Goal: Task Accomplishment & Management: Use online tool/utility

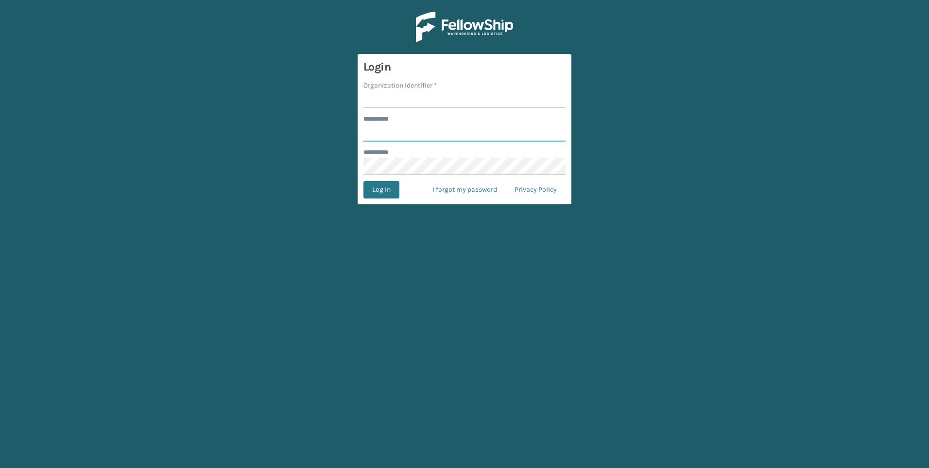
type input "***"
click at [431, 84] on form "Login Organization Identifier * ******** * *** ******** * Log In I forgot my pa…" at bounding box center [465, 129] width 214 height 150
drag, startPoint x: 431, startPoint y: 84, endPoint x: 413, endPoint y: 101, distance: 25.1
click at [413, 99] on input "Organization Identifier *" at bounding box center [465, 98] width 202 height 17
click at [413, 101] on input "Organization Identifier *" at bounding box center [465, 98] width 202 height 17
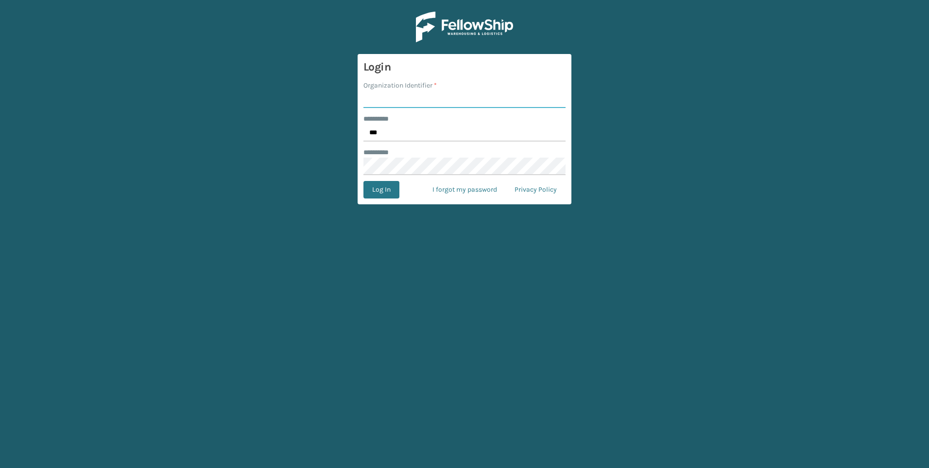
type input "Fellowship - West"
click at [391, 190] on button "Log In" at bounding box center [382, 189] width 36 height 17
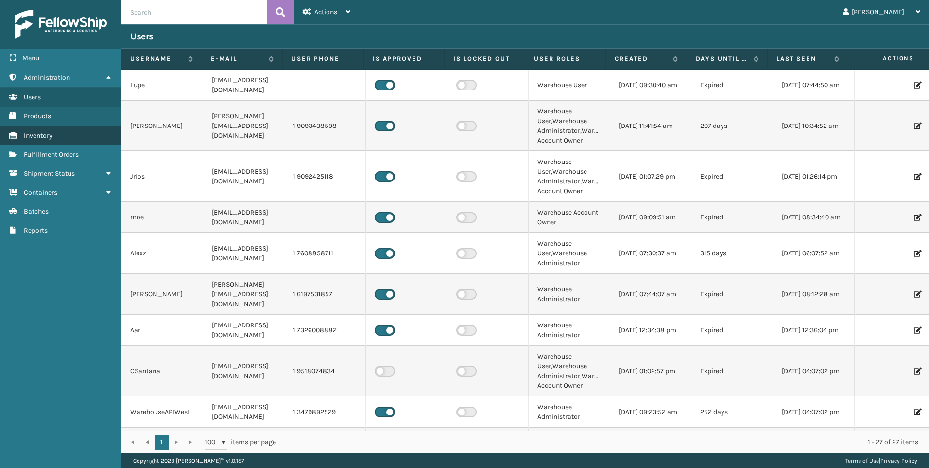
click at [51, 139] on span "Inventory" at bounding box center [38, 135] width 29 height 8
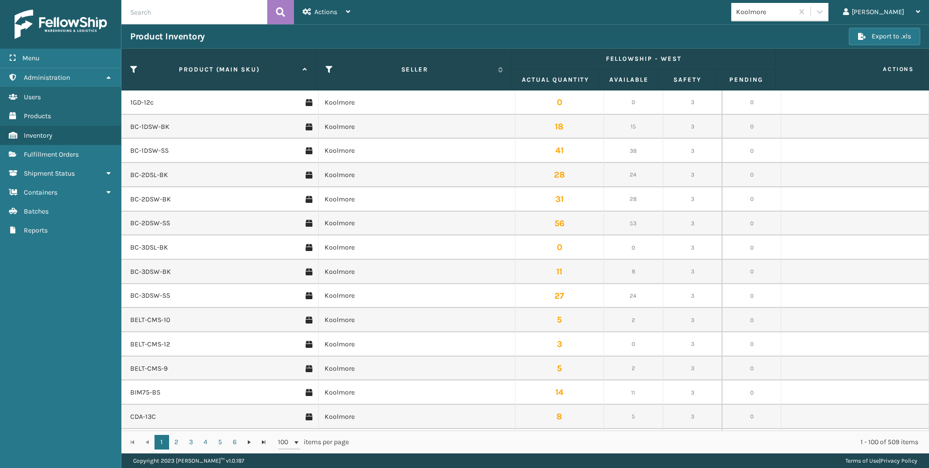
click at [60, 155] on span "Fulfillment Orders" at bounding box center [51, 154] width 55 height 8
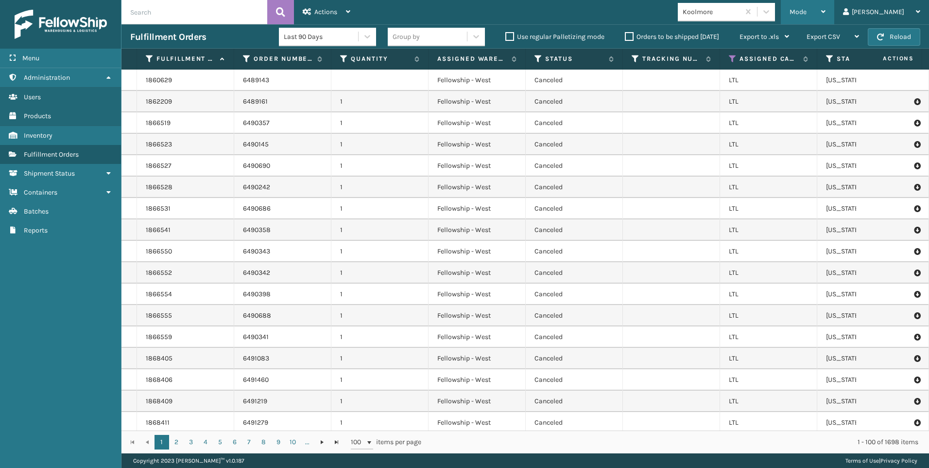
click at [831, 4] on div "Mode Regular Mode Picking Mode Labeling Mode Exit Scan Mode" at bounding box center [807, 12] width 53 height 24
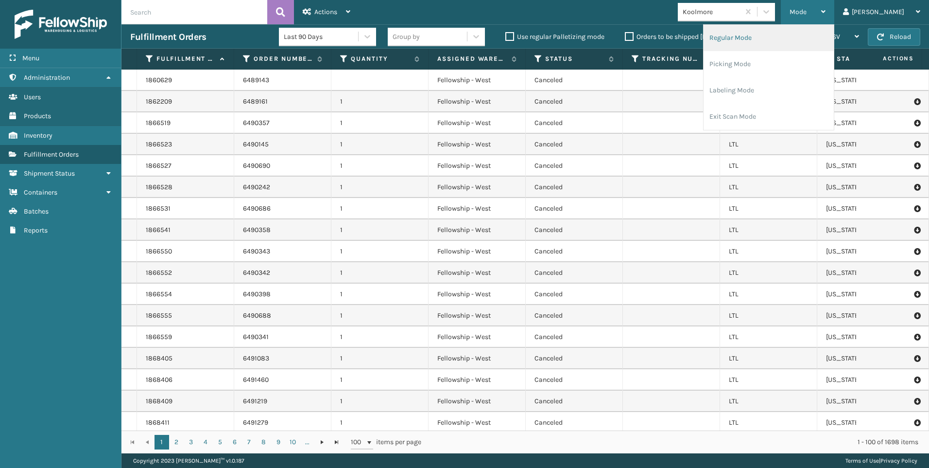
click at [790, 42] on li "Regular Mode" at bounding box center [769, 38] width 130 height 26
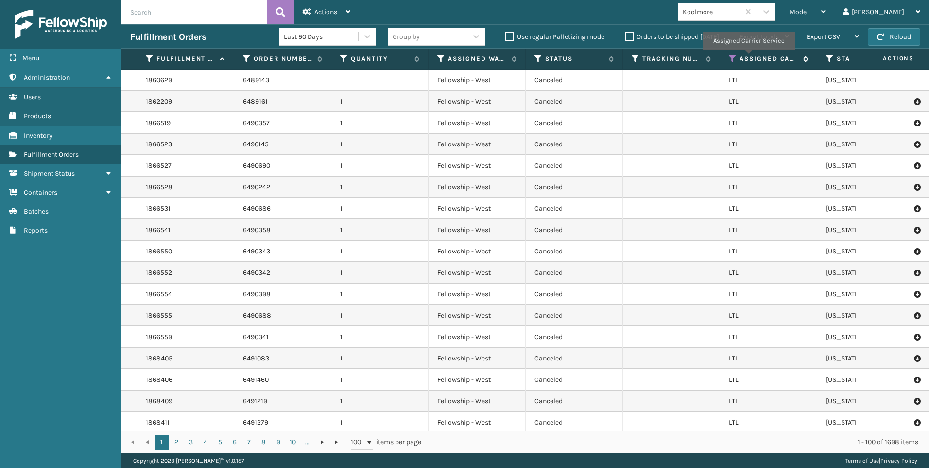
click at [733, 55] on icon at bounding box center [733, 58] width 8 height 9
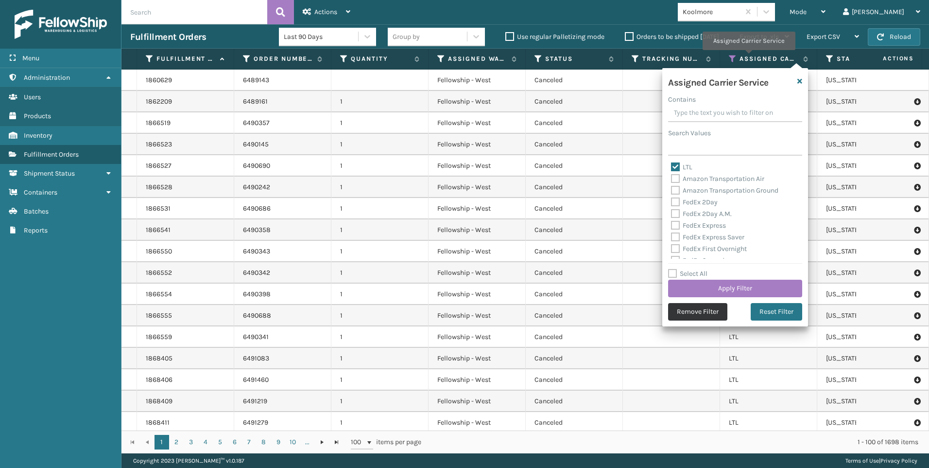
click at [712, 304] on button "Remove Filter" at bounding box center [697, 311] width 59 height 17
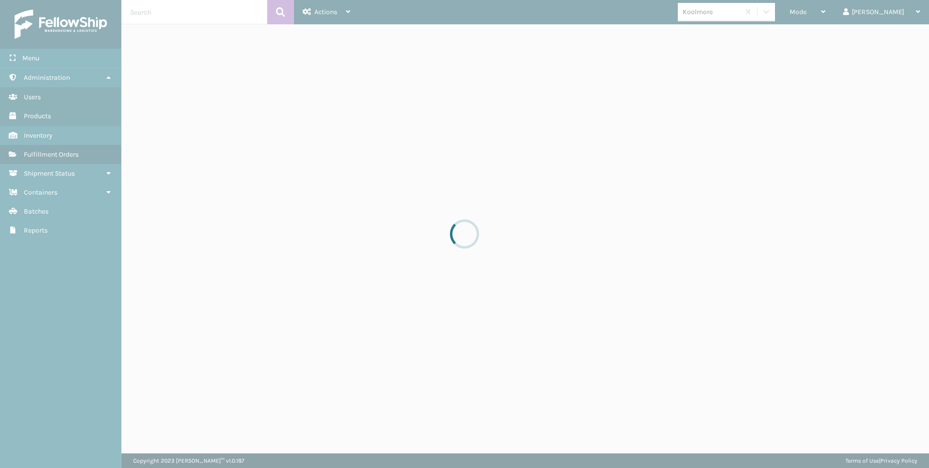
click at [702, 308] on div at bounding box center [464, 234] width 929 height 468
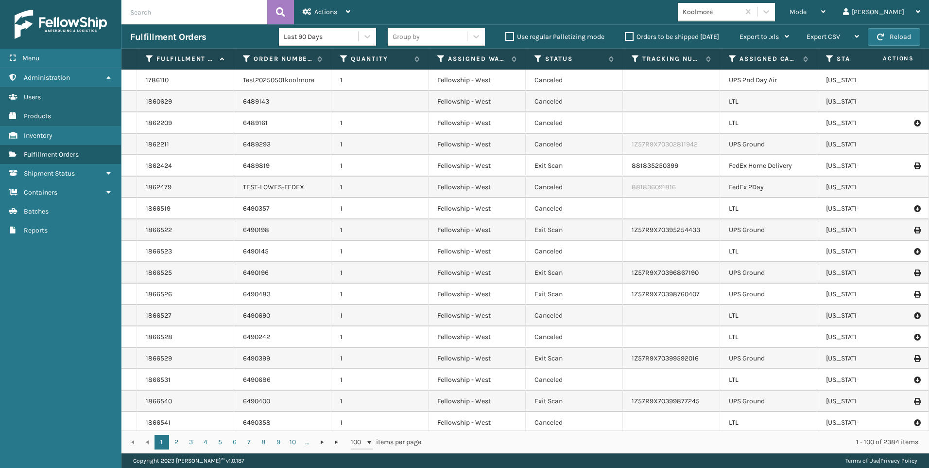
click at [252, 11] on input "text" at bounding box center [195, 12] width 146 height 24
type input "6481196"
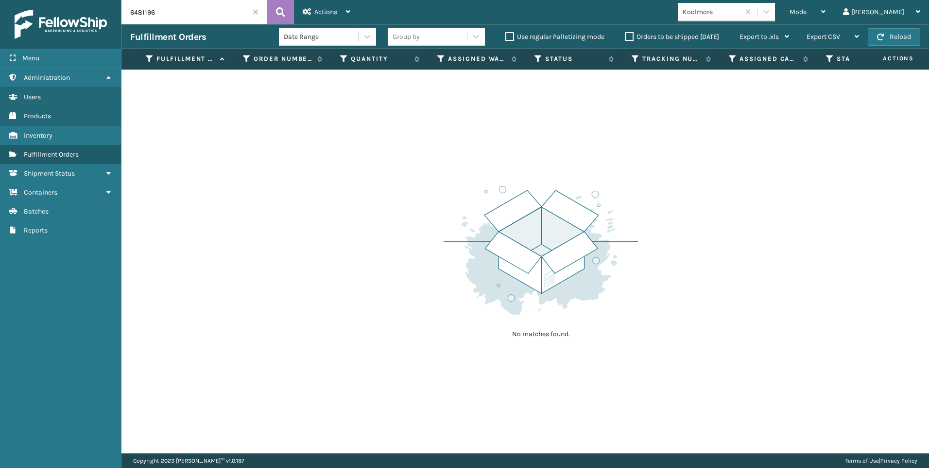
click at [206, 4] on input "6481196" at bounding box center [195, 12] width 146 height 24
drag, startPoint x: 670, startPoint y: 226, endPoint x: 555, endPoint y: 140, distance: 143.7
click at [670, 226] on div "No matches found." at bounding box center [526, 261] width 808 height 383
click at [253, 13] on span at bounding box center [256, 12] width 6 height 6
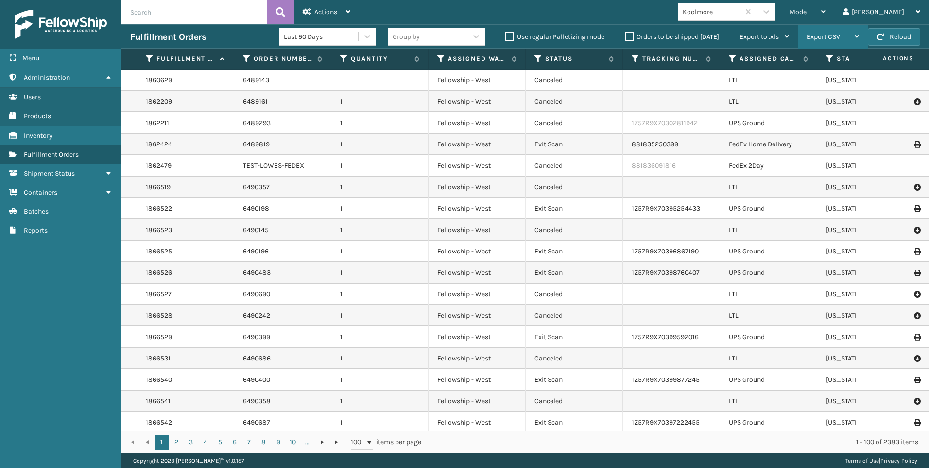
click at [815, 25] on div "Export CSV" at bounding box center [833, 37] width 52 height 24
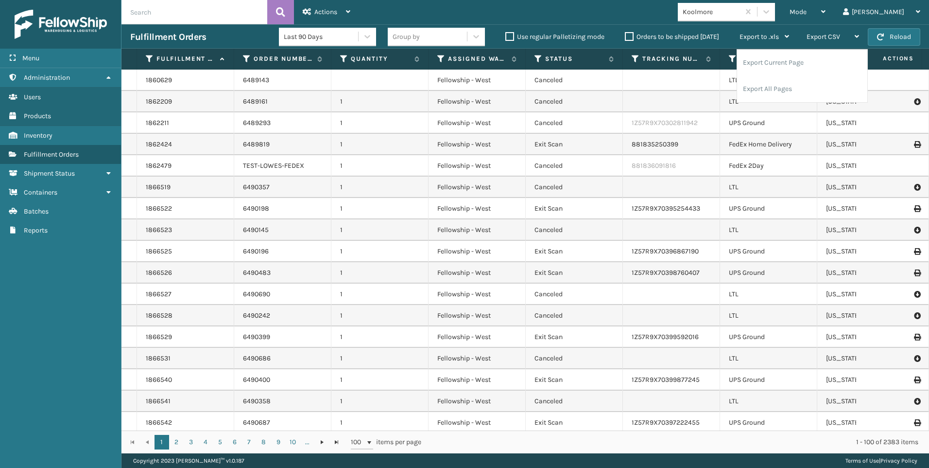
click at [775, 3] on div "Koolmore" at bounding box center [726, 12] width 97 height 18
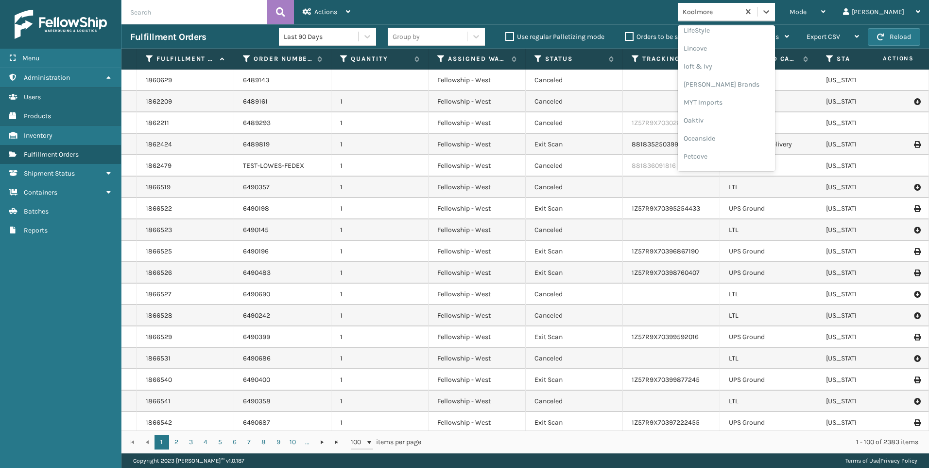
scroll to position [470, 0]
click at [765, 142] on div "SleepGeekz" at bounding box center [726, 142] width 97 height 18
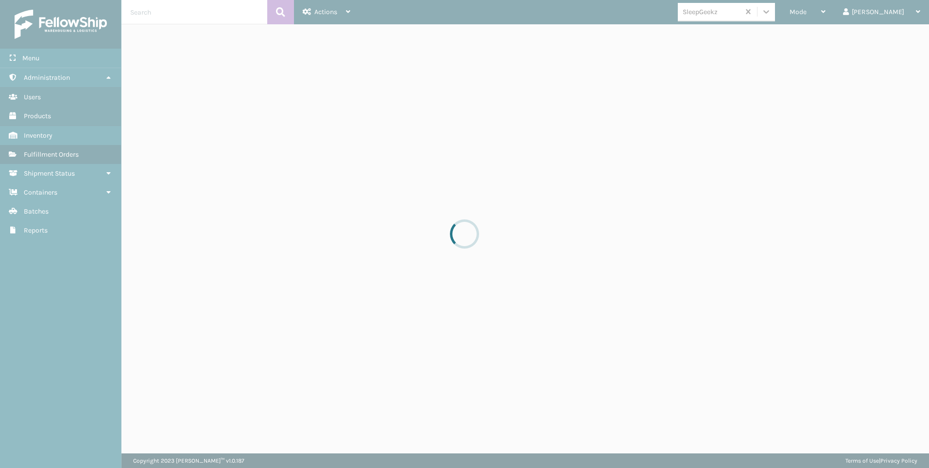
click at [838, 11] on div at bounding box center [464, 234] width 929 height 468
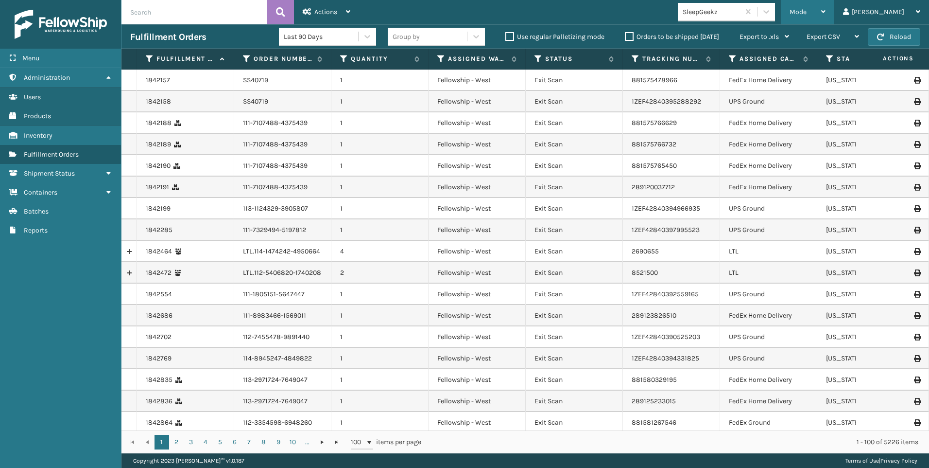
click at [826, 18] on div "Mode" at bounding box center [808, 12] width 36 height 24
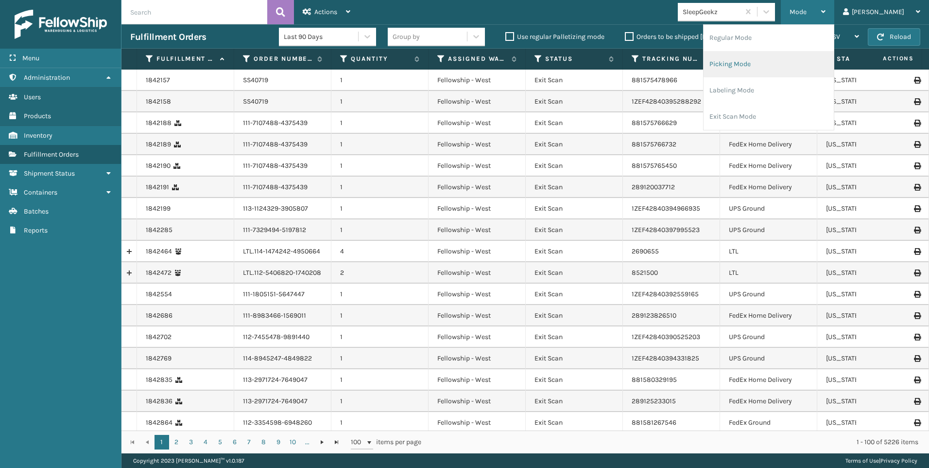
click at [799, 69] on li "Picking Mode" at bounding box center [769, 64] width 130 height 26
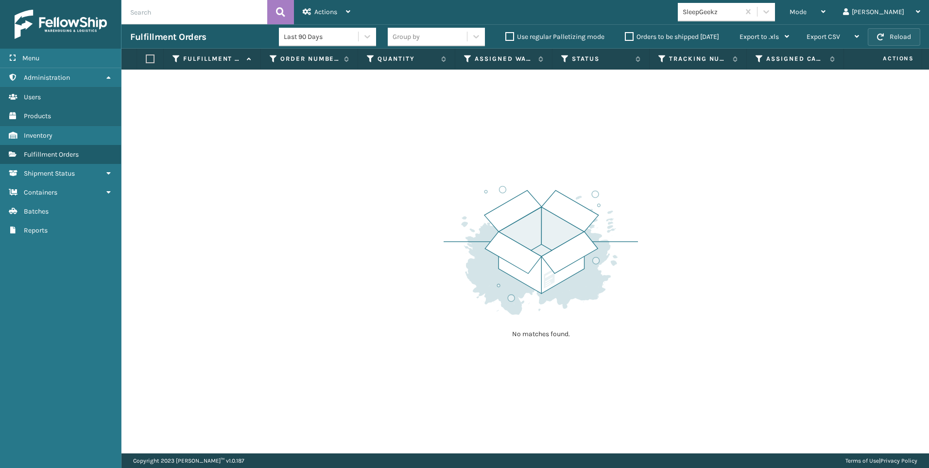
click at [915, 42] on button "Reload" at bounding box center [894, 36] width 52 height 17
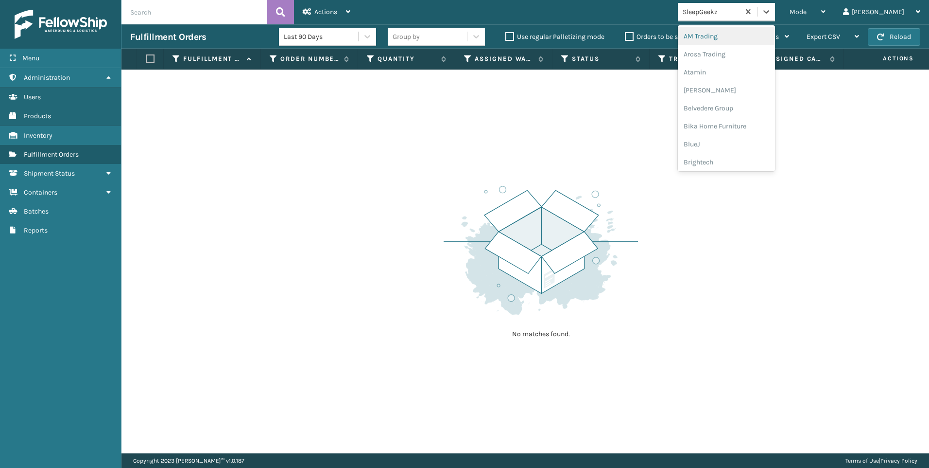
click at [755, 21] on div "SleepGeekz" at bounding box center [726, 12] width 97 height 18
click at [754, 67] on div "Koolmore" at bounding box center [726, 70] width 97 height 18
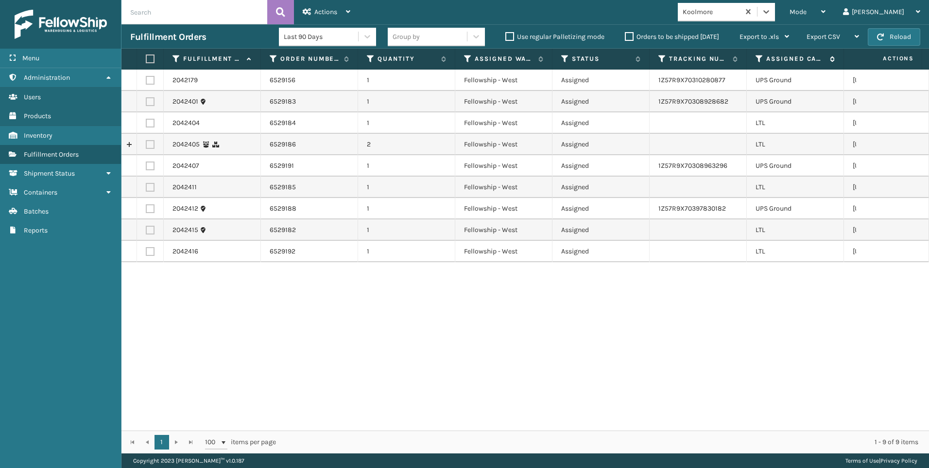
click at [763, 58] on icon at bounding box center [760, 58] width 8 height 9
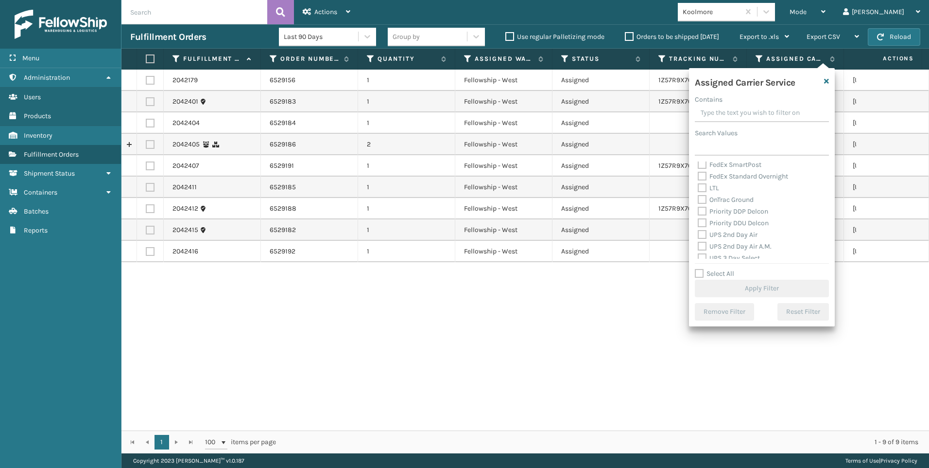
scroll to position [97, 0]
click at [719, 212] on div "LTL" at bounding box center [762, 210] width 128 height 12
click at [717, 216] on div "OnTrac Ground" at bounding box center [762, 222] width 128 height 12
click at [716, 209] on label "LTL" at bounding box center [708, 210] width 21 height 8
click at [698, 209] on input "LTL" at bounding box center [698, 207] width 0 height 6
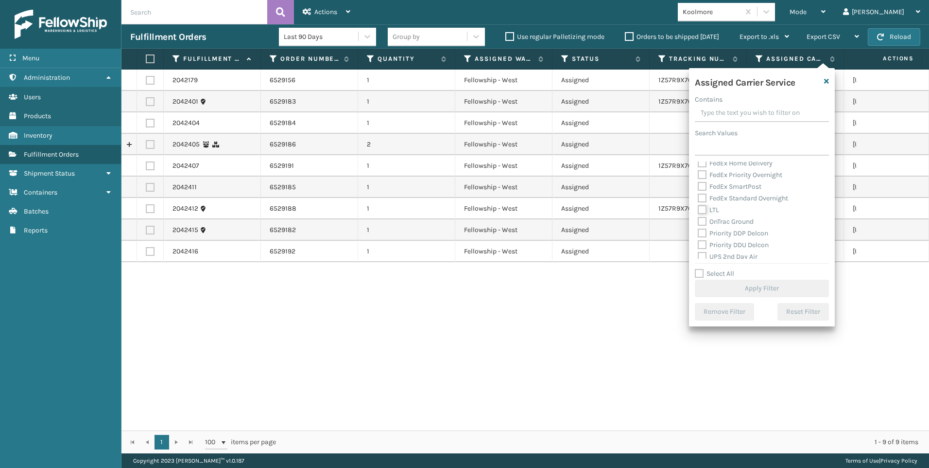
checkbox input "true"
click at [741, 287] on button "Apply Filter" at bounding box center [762, 287] width 134 height 17
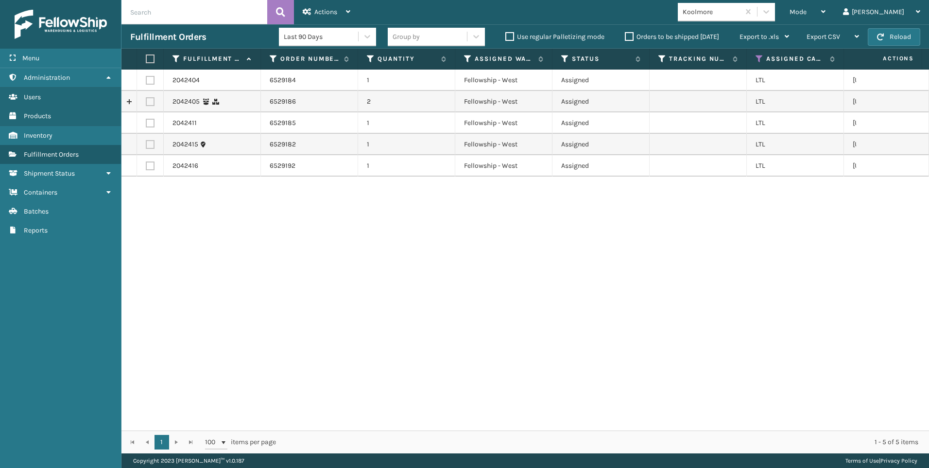
click at [149, 56] on label at bounding box center [149, 58] width 6 height 9
click at [146, 56] on input "checkbox" at bounding box center [146, 59] width 0 height 6
checkbox input "true"
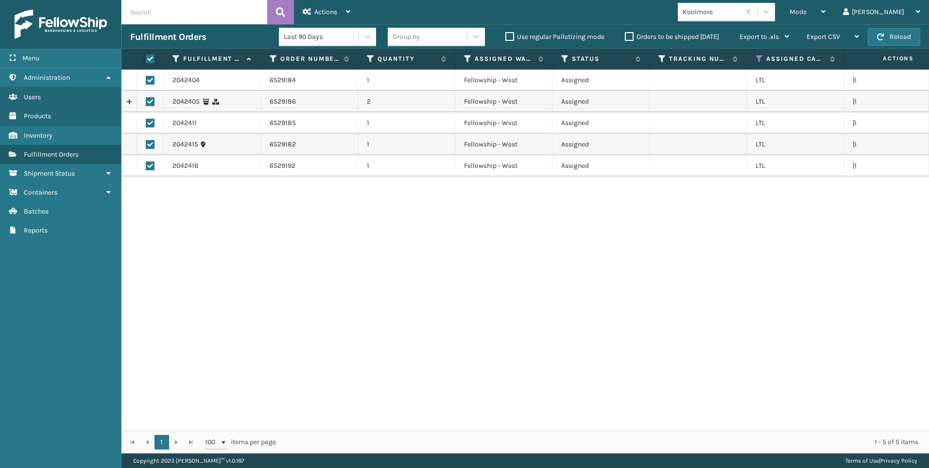
checkbox input "true"
click at [298, 15] on div "Actions Settings Remove All Filters Export Labels Create Picking Batch" at bounding box center [326, 12] width 65 height 24
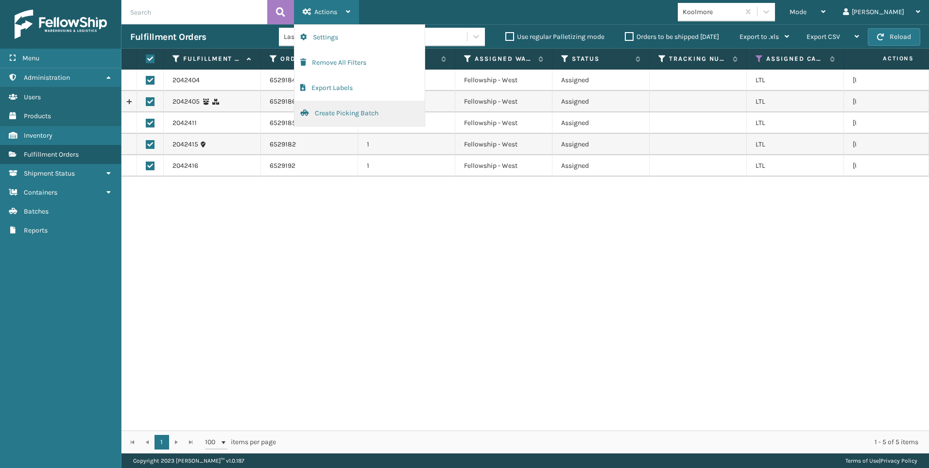
click at [332, 113] on button "Create Picking Batch" at bounding box center [360, 113] width 130 height 25
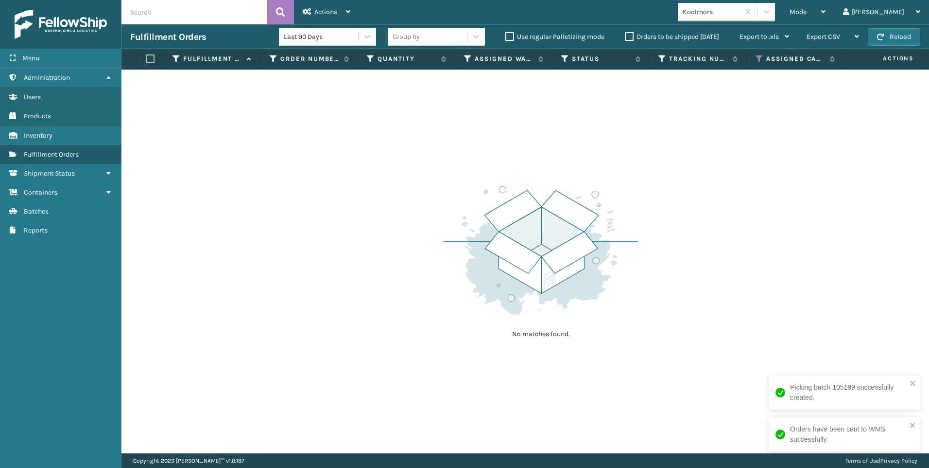
click at [755, 57] on th "Assigned Carrier Service" at bounding box center [795, 59] width 97 height 21
click at [760, 56] on icon at bounding box center [760, 58] width 8 height 9
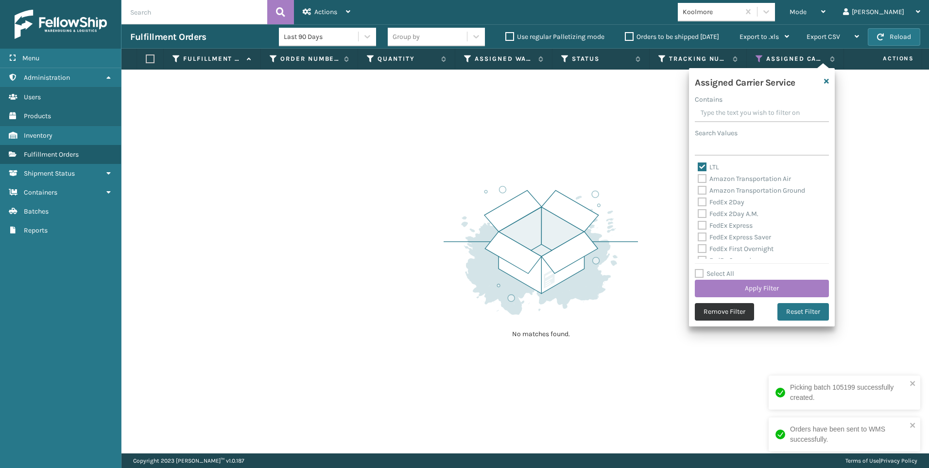
click at [721, 316] on button "Remove Filter" at bounding box center [724, 311] width 59 height 17
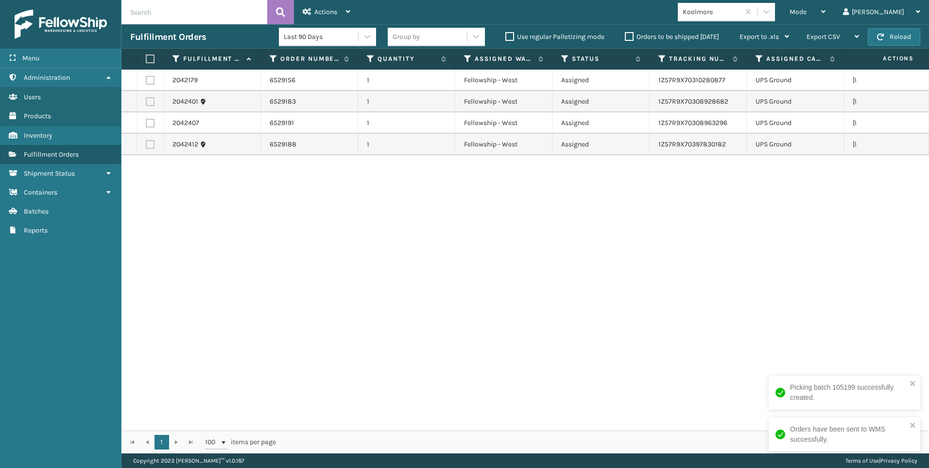
click at [741, 13] on div "Koolmore" at bounding box center [712, 12] width 58 height 10
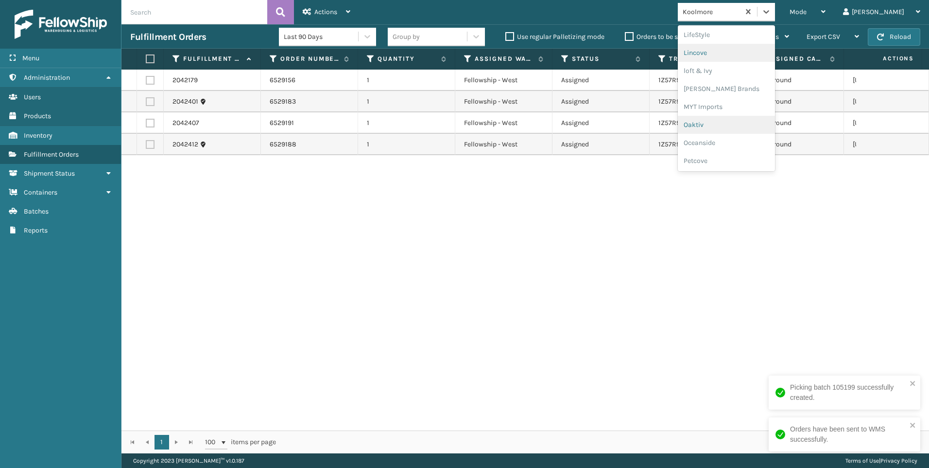
scroll to position [470, 0]
click at [767, 148] on div "SleepGeekz" at bounding box center [726, 142] width 97 height 18
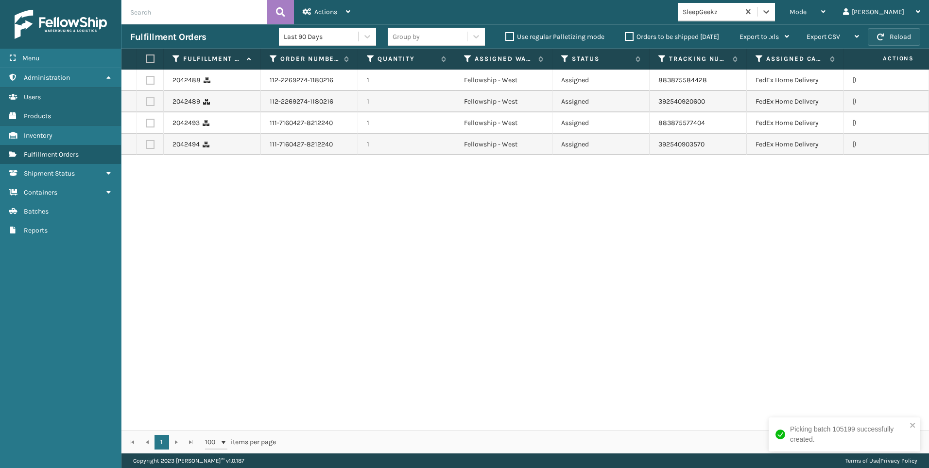
click at [893, 34] on button "Reload" at bounding box center [894, 36] width 52 height 17
click at [907, 40] on button "Reload" at bounding box center [894, 36] width 52 height 17
click at [907, 39] on button "Reload" at bounding box center [894, 36] width 52 height 17
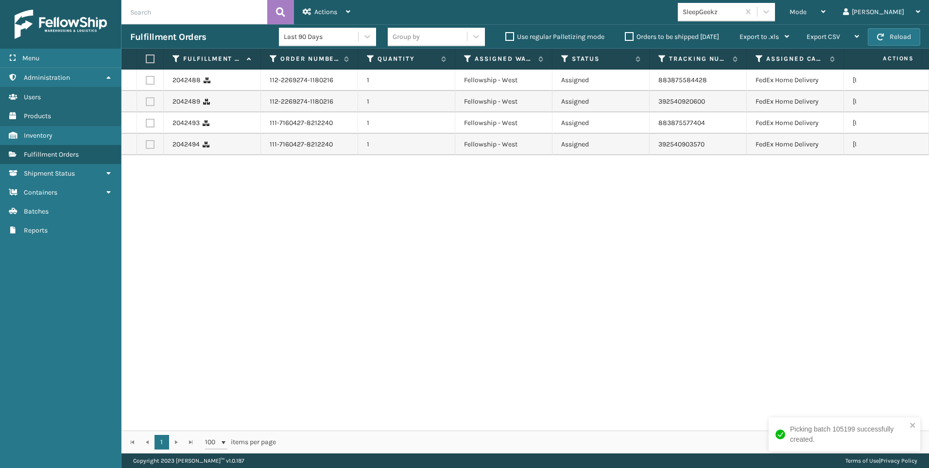
click at [907, 39] on button "Reload" at bounding box center [894, 36] width 52 height 17
drag, startPoint x: 842, startPoint y: 9, endPoint x: 840, endPoint y: 17, distance: 7.5
click at [807, 13] on span "Mode" at bounding box center [798, 12] width 17 height 8
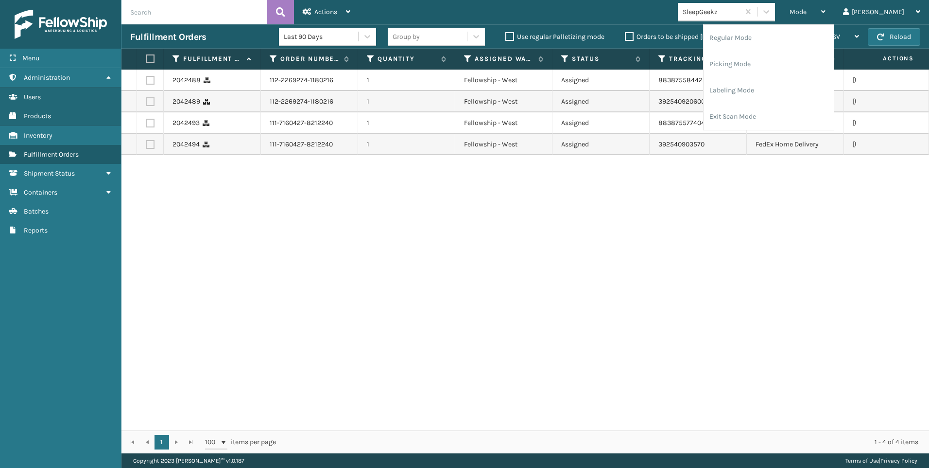
click at [742, 21] on div "Mode Regular Mode Picking Mode Labeling Mode Exit Scan Mode SleepGeekz Liz Log …" at bounding box center [644, 12] width 570 height 24
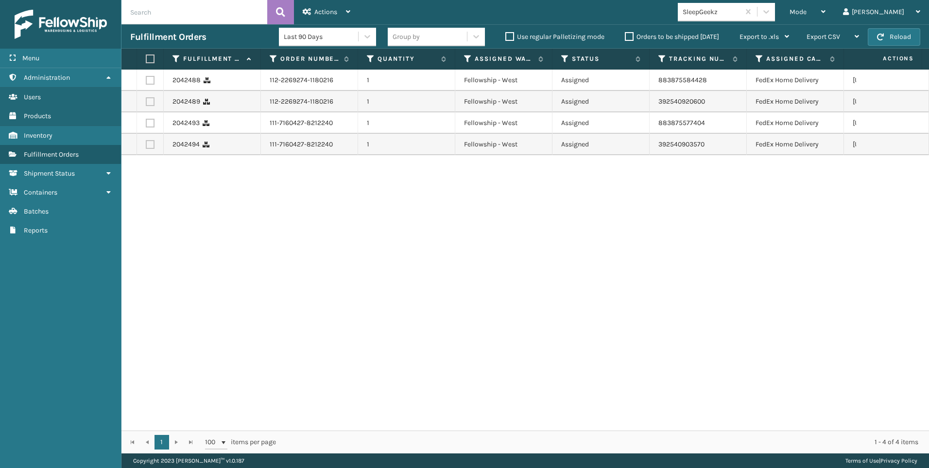
click at [741, 13] on div "SleepGeekz" at bounding box center [712, 12] width 58 height 10
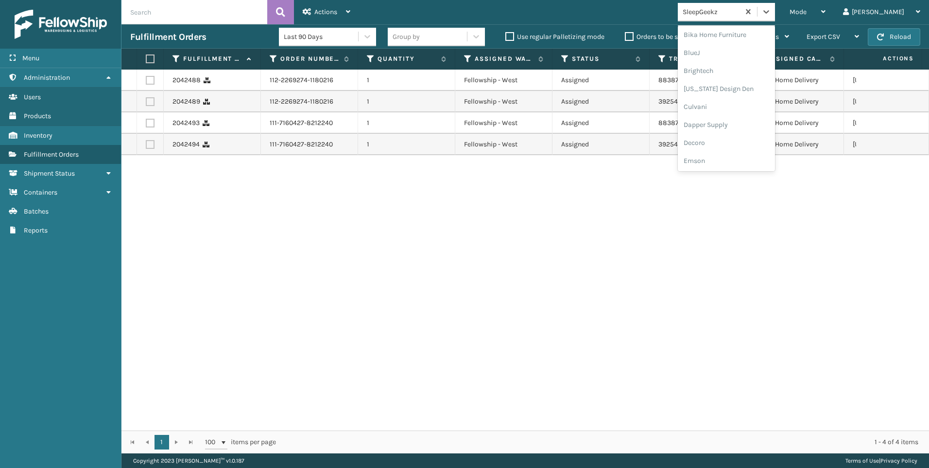
scroll to position [308, 0]
click at [755, 64] on div "Koolmore" at bounding box center [726, 70] width 97 height 18
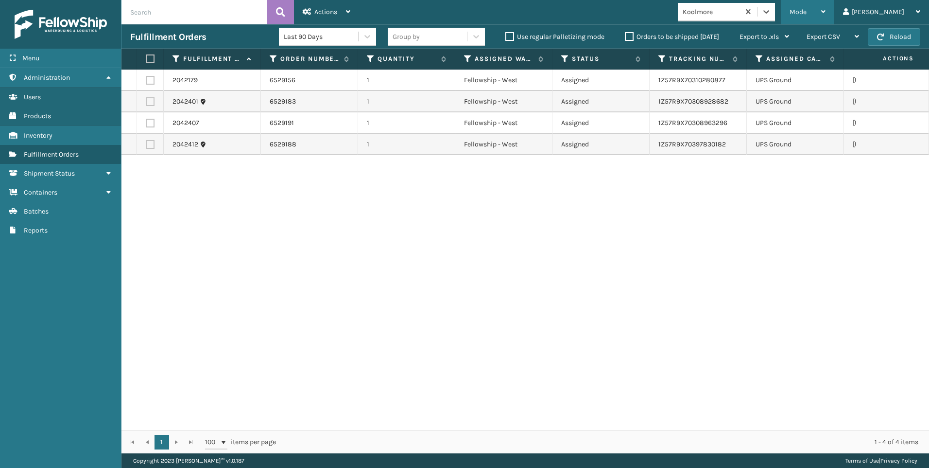
click at [807, 12] on span "Mode" at bounding box center [798, 12] width 17 height 8
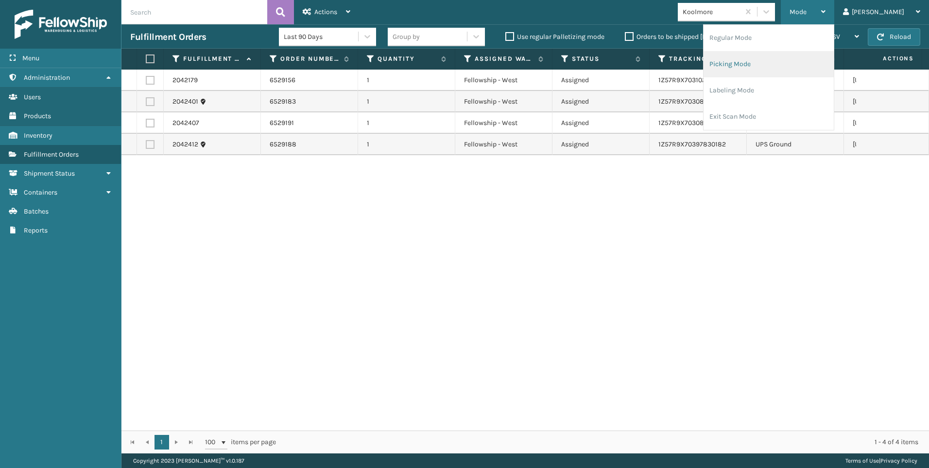
click at [759, 52] on li "Picking Mode" at bounding box center [769, 64] width 130 height 26
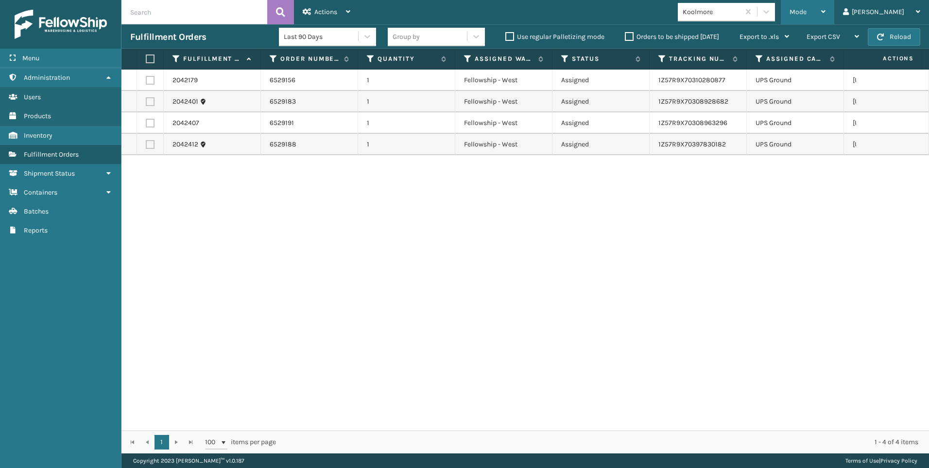
click at [826, 17] on div "Mode" at bounding box center [808, 12] width 36 height 24
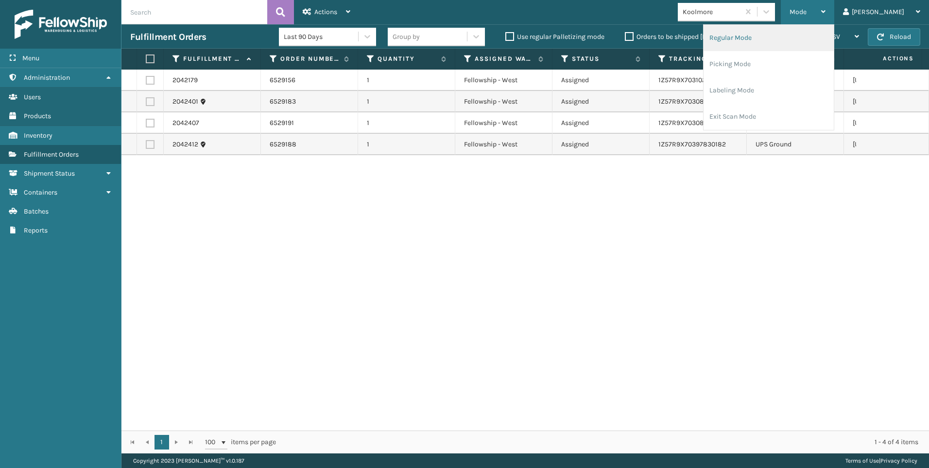
drag, startPoint x: 841, startPoint y: 17, endPoint x: 759, endPoint y: 31, distance: 83.7
click at [759, 31] on li "Regular Mode" at bounding box center [769, 38] width 130 height 26
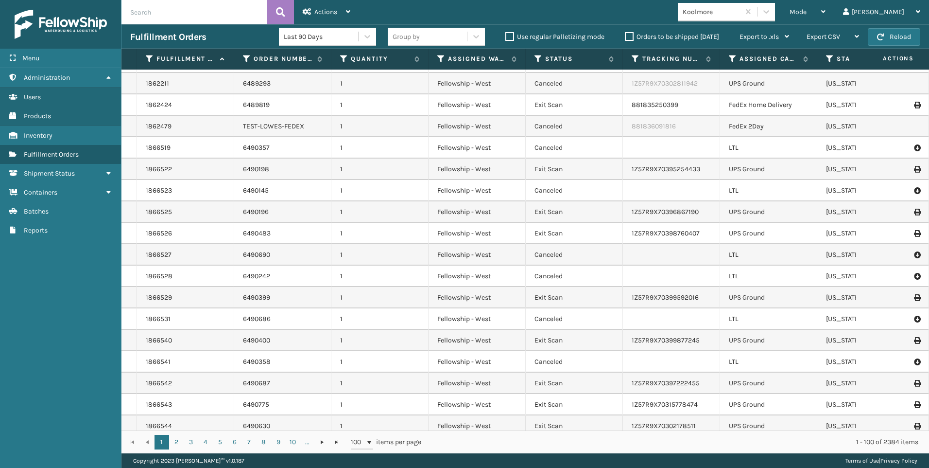
scroll to position [0, 0]
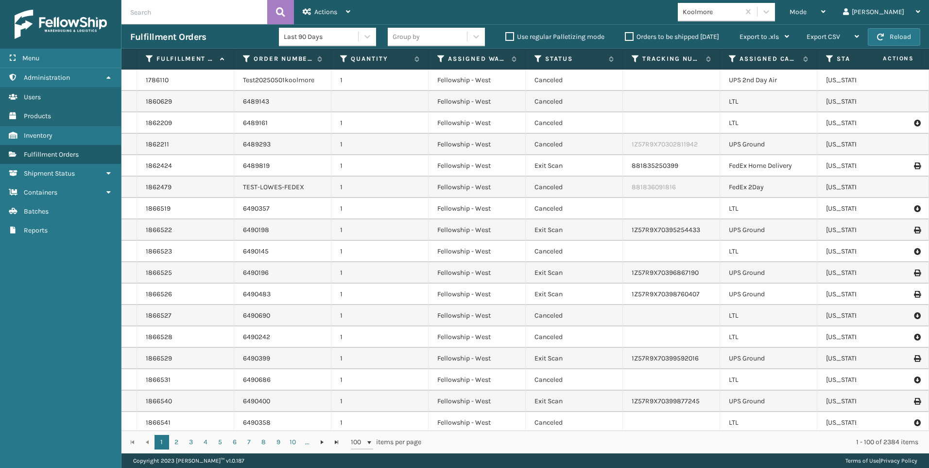
click at [193, 12] on input "text" at bounding box center [195, 12] width 146 height 24
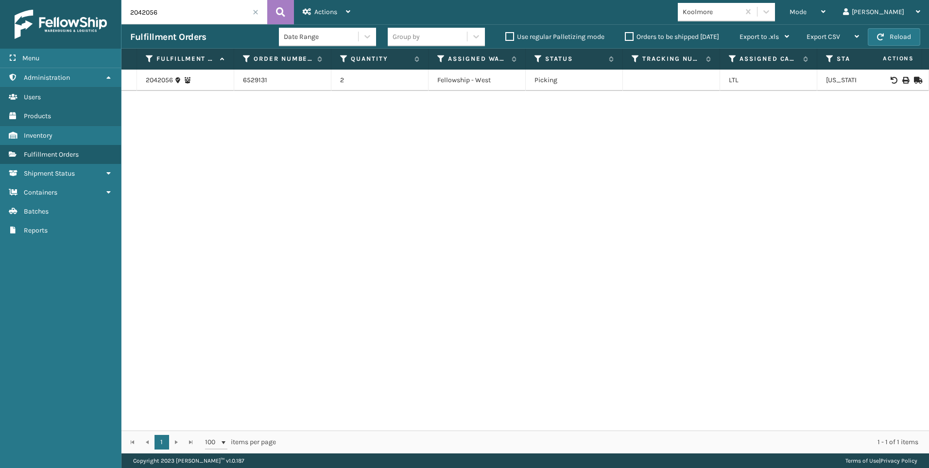
click at [903, 77] on icon at bounding box center [906, 80] width 6 height 7
drag, startPoint x: 150, startPoint y: 12, endPoint x: 55, endPoint y: 10, distance: 95.3
click at [67, 0] on div "Menu Administration Users Products Inventory Fulfillment Orders Shipment Status…" at bounding box center [464, 0] width 929 height 0
click at [903, 79] on icon at bounding box center [906, 80] width 6 height 7
drag, startPoint x: 178, startPoint y: 16, endPoint x: 88, endPoint y: 12, distance: 90.0
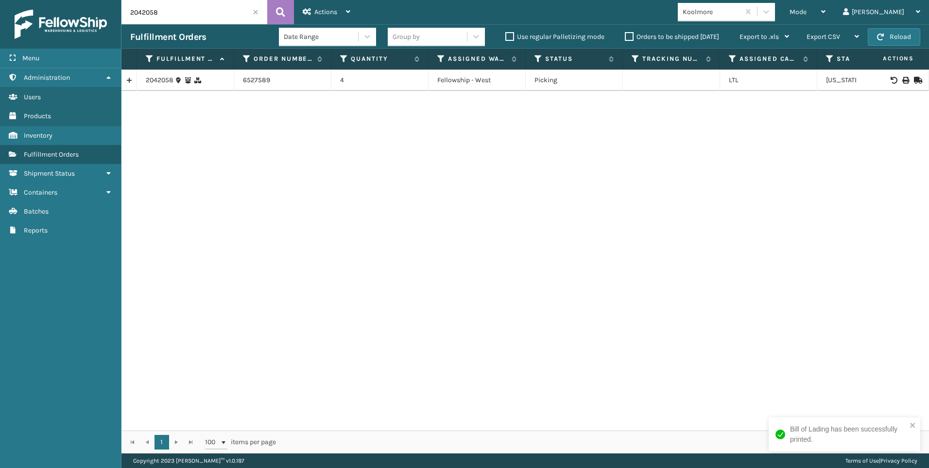
click at [88, 0] on div "Menu Administration Users Products Inventory Fulfillment Orders Shipment Status…" at bounding box center [464, 0] width 929 height 0
click at [903, 79] on icon at bounding box center [906, 80] width 6 height 7
drag, startPoint x: 99, startPoint y: 13, endPoint x: 64, endPoint y: 16, distance: 35.6
click at [70, 0] on div "Menu Administration Users Products Inventory Fulfillment Orders Shipment Status…" at bounding box center [464, 0] width 929 height 0
click at [903, 78] on div at bounding box center [892, 80] width 55 height 7
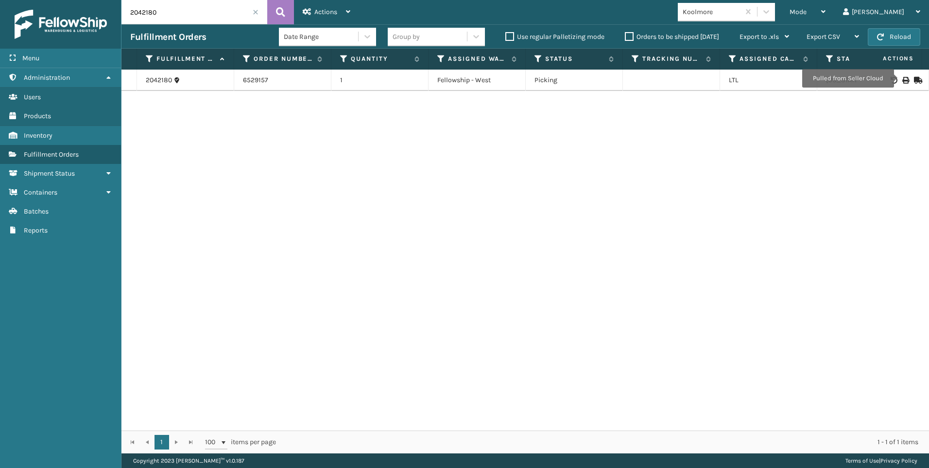
click at [903, 78] on icon at bounding box center [906, 80] width 6 height 7
drag, startPoint x: 167, startPoint y: 13, endPoint x: 122, endPoint y: 9, distance: 45.4
click at [126, 9] on input "2042180" at bounding box center [195, 12] width 146 height 24
click at [903, 79] on icon at bounding box center [906, 80] width 6 height 7
drag, startPoint x: 192, startPoint y: 3, endPoint x: 175, endPoint y: 5, distance: 17.2
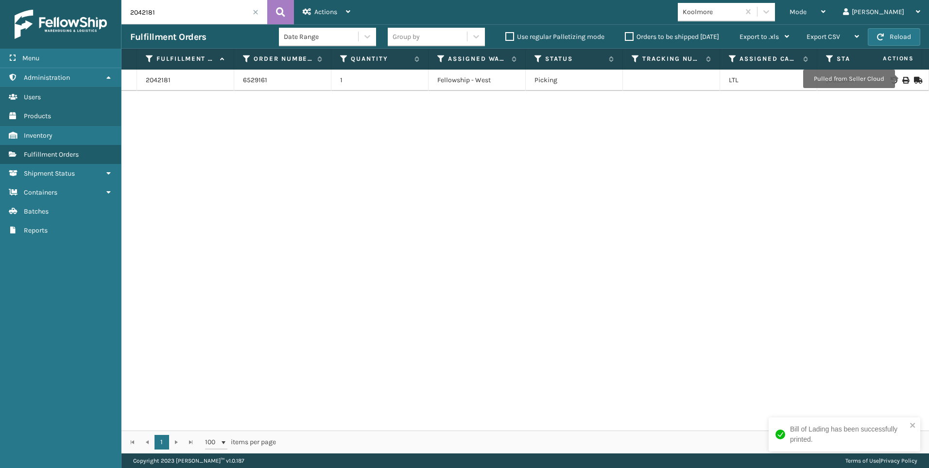
click at [186, 5] on input "2042181" at bounding box center [195, 12] width 146 height 24
drag, startPoint x: 175, startPoint y: 5, endPoint x: 66, endPoint y: 6, distance: 109.4
click at [108, 0] on div "Menu Administration Users Products Inventory Fulfillment Orders Shipment Status…" at bounding box center [464, 0] width 929 height 0
click at [902, 75] on td at bounding box center [892, 80] width 73 height 21
click at [905, 80] on div at bounding box center [892, 80] width 55 height 7
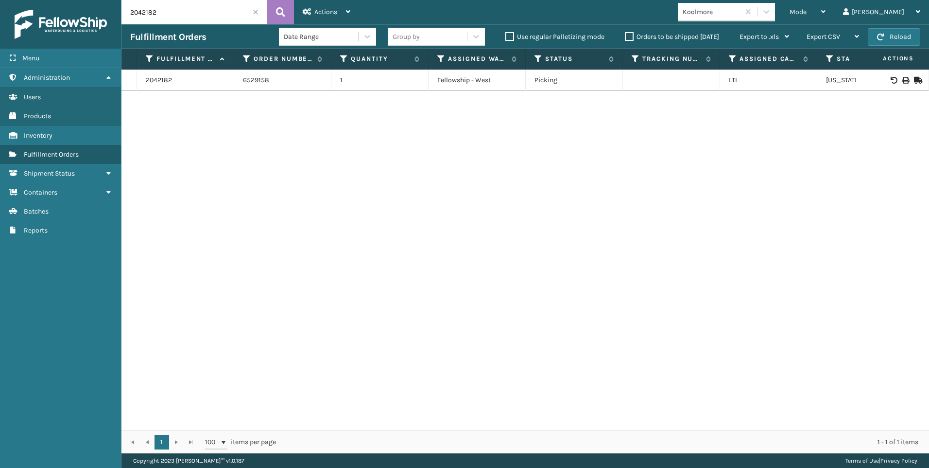
click at [903, 78] on div at bounding box center [892, 80] width 55 height 7
click at [903, 81] on icon at bounding box center [906, 80] width 6 height 7
drag, startPoint x: 165, startPoint y: 11, endPoint x: 97, endPoint y: 2, distance: 68.2
click at [99, 0] on div "Menu Administration Users Products Inventory Fulfillment Orders Shipment Status…" at bounding box center [464, 0] width 929 height 0
click at [903, 80] on icon at bounding box center [906, 80] width 6 height 7
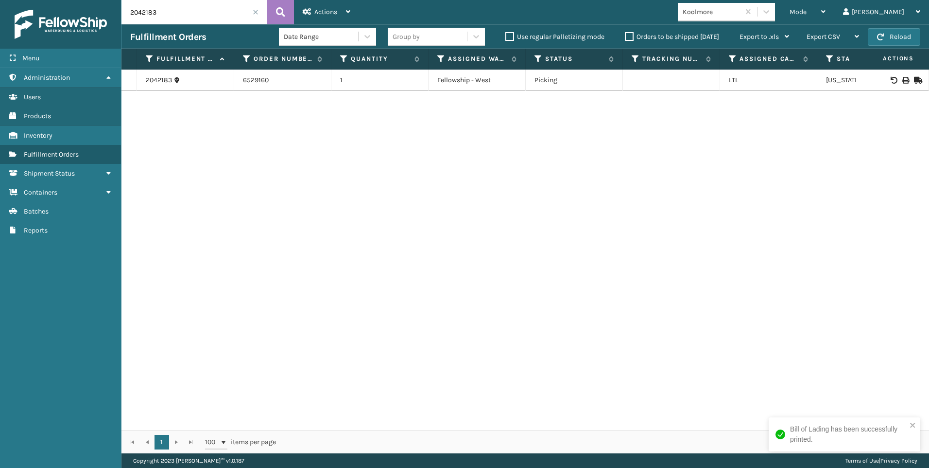
drag, startPoint x: 169, startPoint y: 8, endPoint x: 73, endPoint y: 18, distance: 96.2
click at [84, 0] on div "Menu Administration Users Products Inventory Fulfillment Orders Shipment Status…" at bounding box center [464, 0] width 929 height 0
click at [903, 81] on icon at bounding box center [906, 80] width 6 height 7
drag, startPoint x: 169, startPoint y: 17, endPoint x: 86, endPoint y: 15, distance: 83.1
click at [91, 0] on div "Menu Administration Users Products Inventory Fulfillment Orders Shipment Status…" at bounding box center [464, 0] width 929 height 0
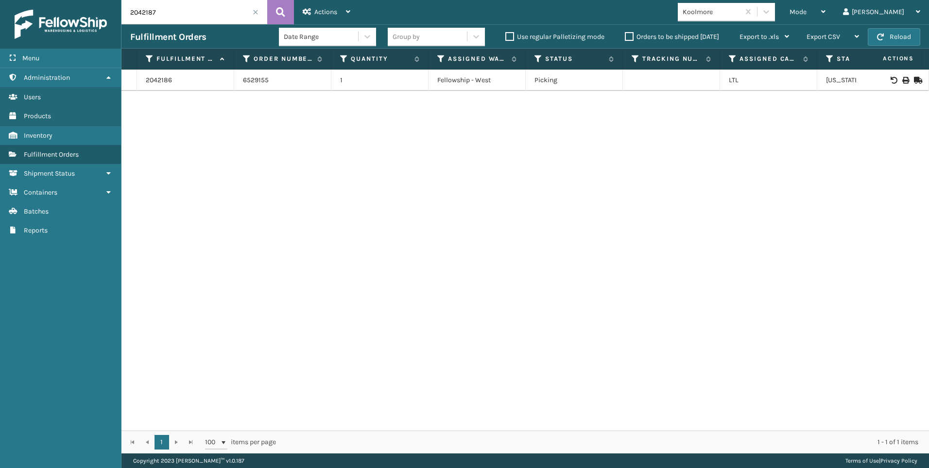
type input "2042187"
click at [903, 80] on icon at bounding box center [906, 80] width 6 height 7
click at [254, 12] on span at bounding box center [256, 12] width 6 height 6
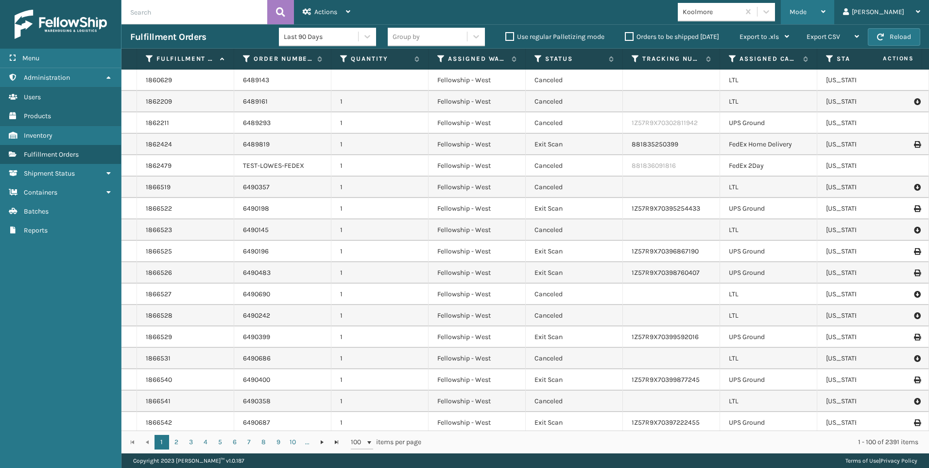
click at [826, 17] on div "Mode" at bounding box center [808, 12] width 36 height 24
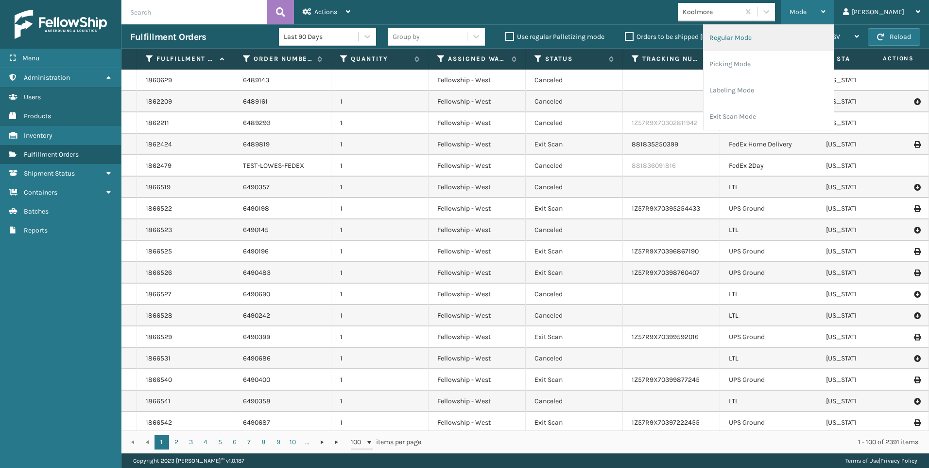
click at [828, 42] on li "Regular Mode" at bounding box center [769, 38] width 130 height 26
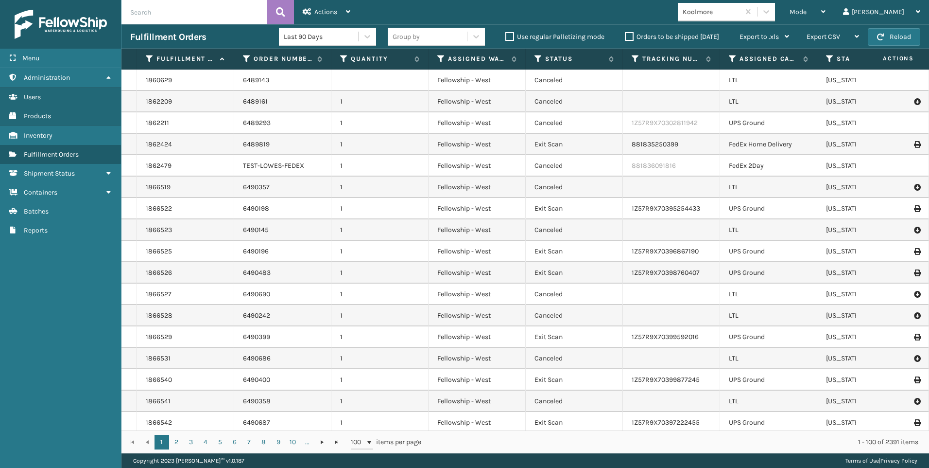
click at [741, 14] on div "Koolmore" at bounding box center [712, 12] width 58 height 10
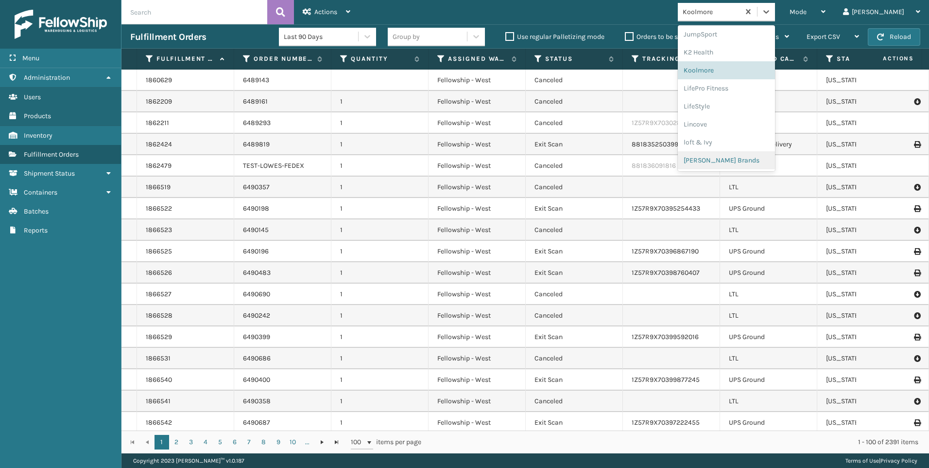
scroll to position [470, 0]
click at [759, 139] on div "SleepGeekz" at bounding box center [726, 142] width 97 height 18
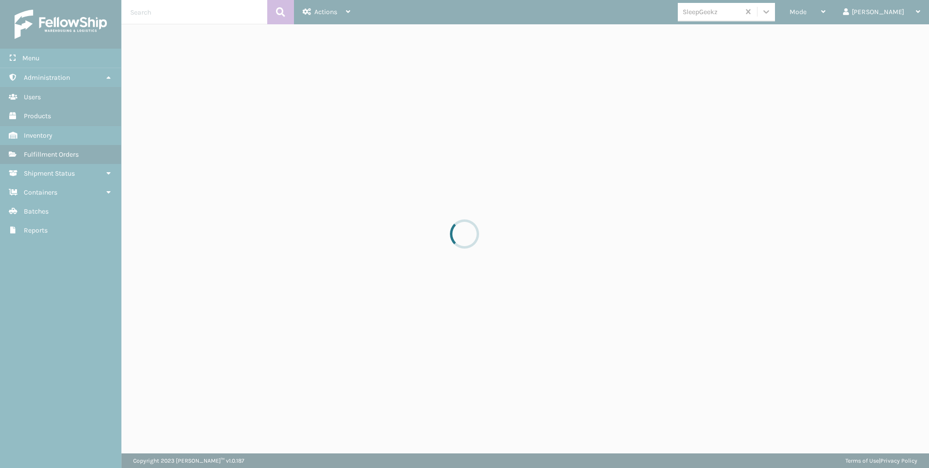
drag, startPoint x: 851, startPoint y: 11, endPoint x: 842, endPoint y: 29, distance: 20.4
click at [851, 13] on div at bounding box center [464, 234] width 929 height 468
click at [840, 8] on div at bounding box center [464, 234] width 929 height 468
click at [851, 13] on div at bounding box center [464, 234] width 929 height 468
click at [848, 17] on div at bounding box center [464, 234] width 929 height 468
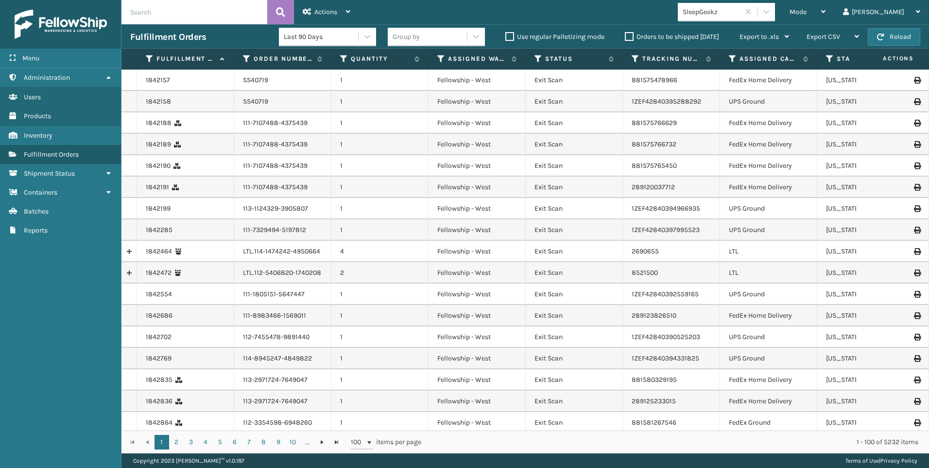
click at [826, 17] on div "Mode" at bounding box center [808, 12] width 36 height 24
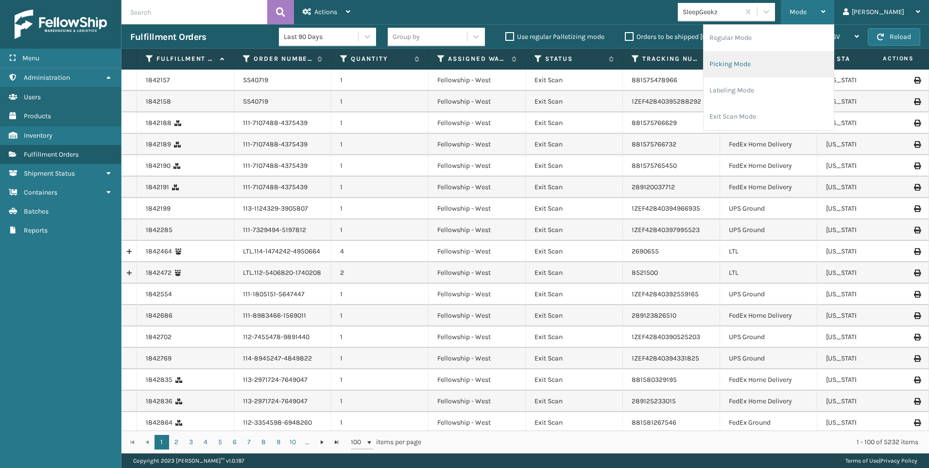
click at [787, 69] on li "Picking Mode" at bounding box center [769, 64] width 130 height 26
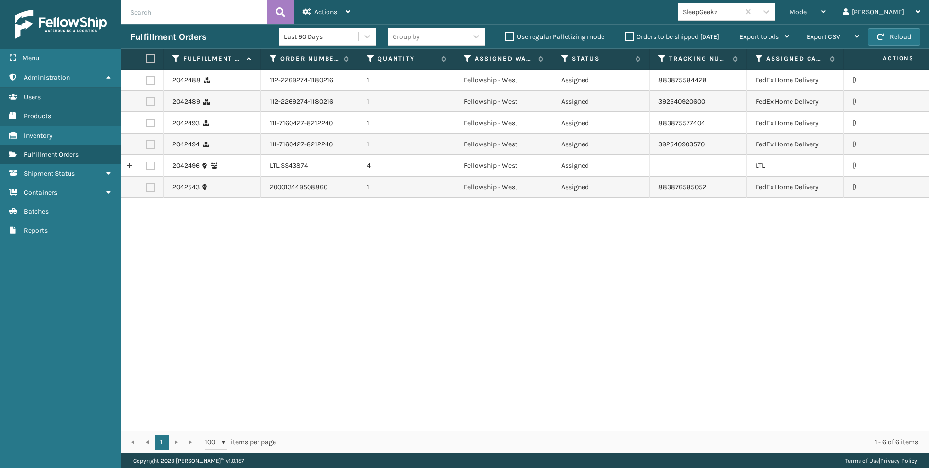
click at [153, 163] on label at bounding box center [150, 165] width 9 height 9
click at [146, 163] on input "checkbox" at bounding box center [146, 164] width 0 height 6
checkbox input "true"
click at [335, 17] on div "Actions" at bounding box center [327, 12] width 48 height 24
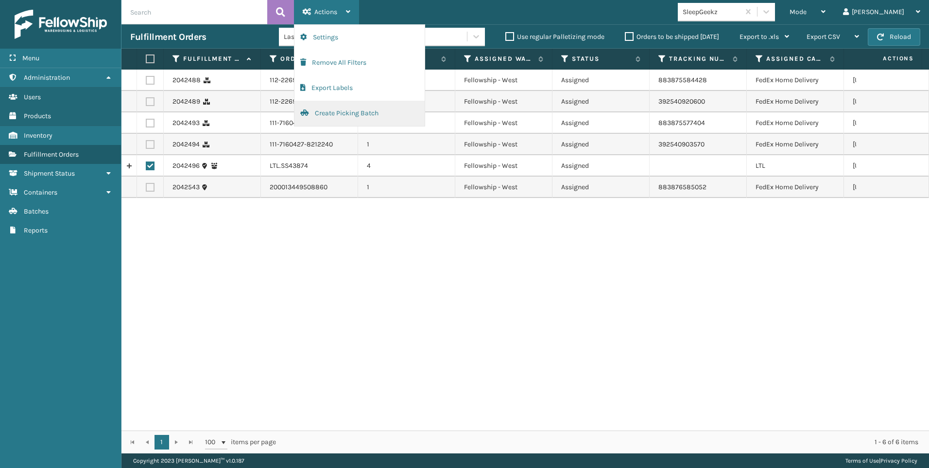
click at [339, 106] on button "Create Picking Batch" at bounding box center [360, 113] width 130 height 25
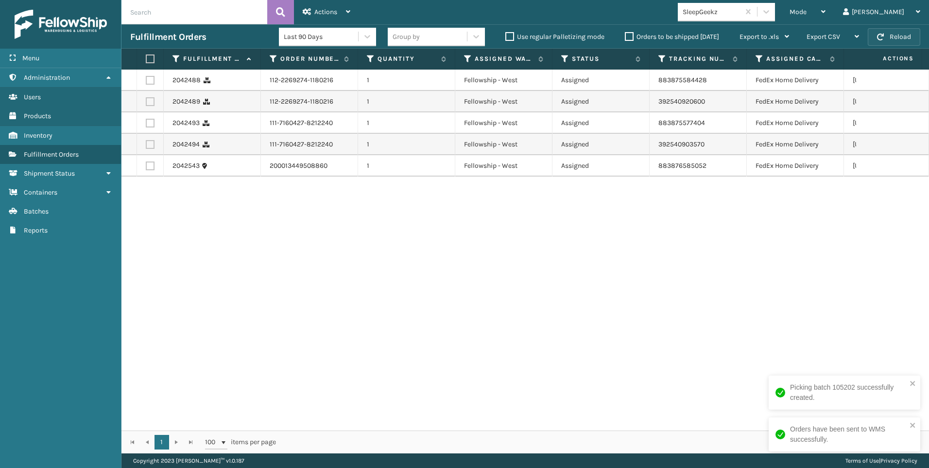
click at [901, 38] on button "Reload" at bounding box center [894, 36] width 52 height 17
